Goal: Entertainment & Leisure: Browse casually

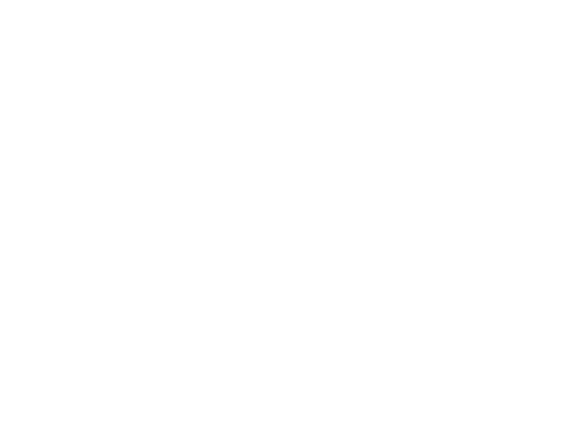
scroll to position [1746, 0]
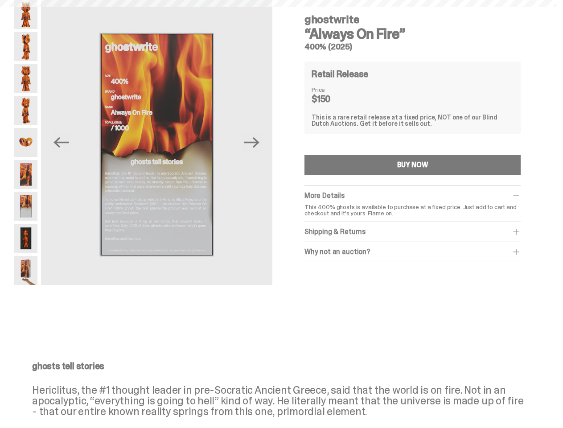
scroll to position [36, 0]
click at [281, 196] on div "Previous Next ghostwrite “Always On Fire” 400% (2025) Retail Release Price $150…" at bounding box center [278, 159] width 528 height 319
click at [161, 142] on img at bounding box center [157, 145] width 232 height 290
click at [68, 142] on icon "Previous" at bounding box center [62, 142] width 16 height 11
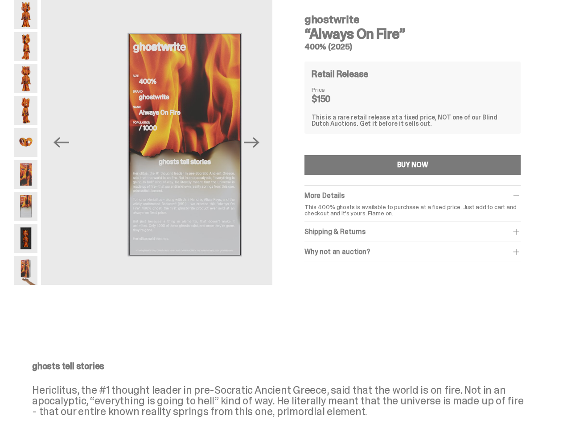
click at [255, 142] on icon "Next" at bounding box center [252, 142] width 16 height 11
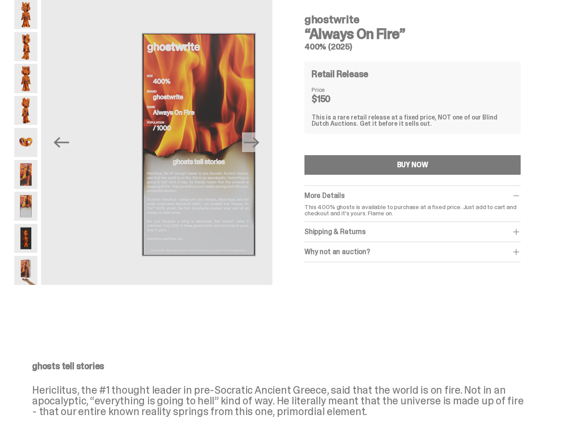
click at [0, 16] on div "ghostwrite “Always On Fire” 400% (2025) Previous Next ghostwrite “Always On Fir…" at bounding box center [278, 159] width 557 height 319
